Goal: Find specific page/section: Find specific page/section

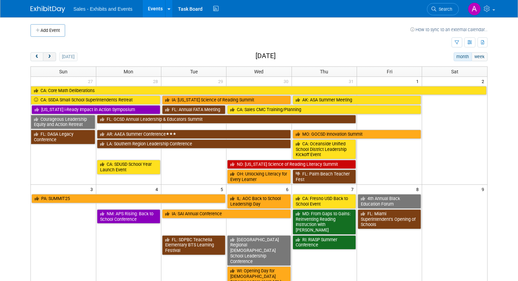
click at [49, 58] on span "next" at bounding box center [49, 57] width 5 height 4
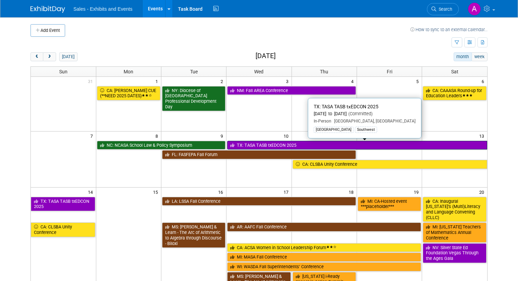
click at [260, 145] on link "TX: TASA TASB txEDCON 2025" at bounding box center [357, 145] width 260 height 9
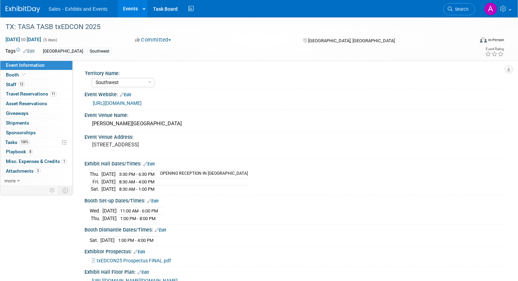
select select "Southwest"
click at [17, 151] on span "Playbook 8" at bounding box center [19, 152] width 27 height 6
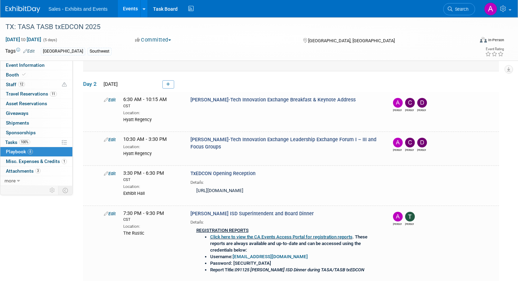
scroll to position [131, 0]
click at [37, 148] on link "8 Playbook 8" at bounding box center [36, 151] width 72 height 9
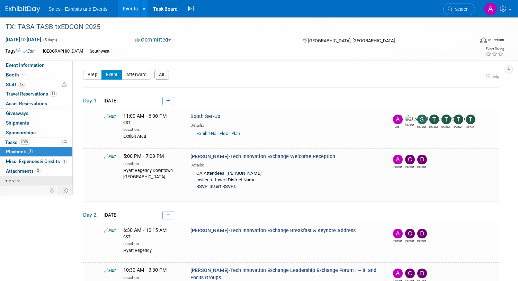
click at [18, 179] on icon at bounding box center [18, 181] width 3 height 5
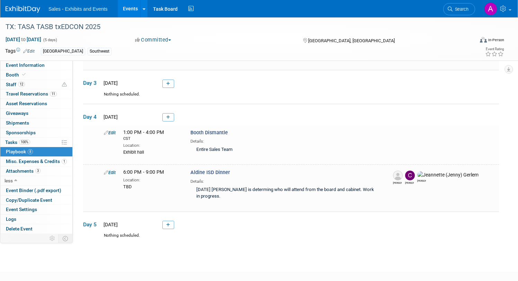
scroll to position [353, 0]
